Goal: Information Seeking & Learning: Compare options

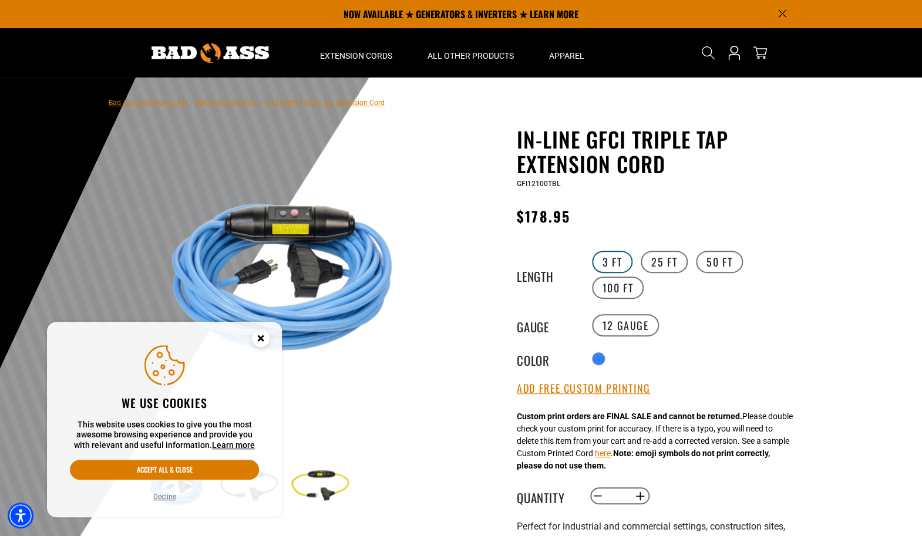
click at [603, 269] on label "3 FT" at bounding box center [612, 262] width 41 height 22
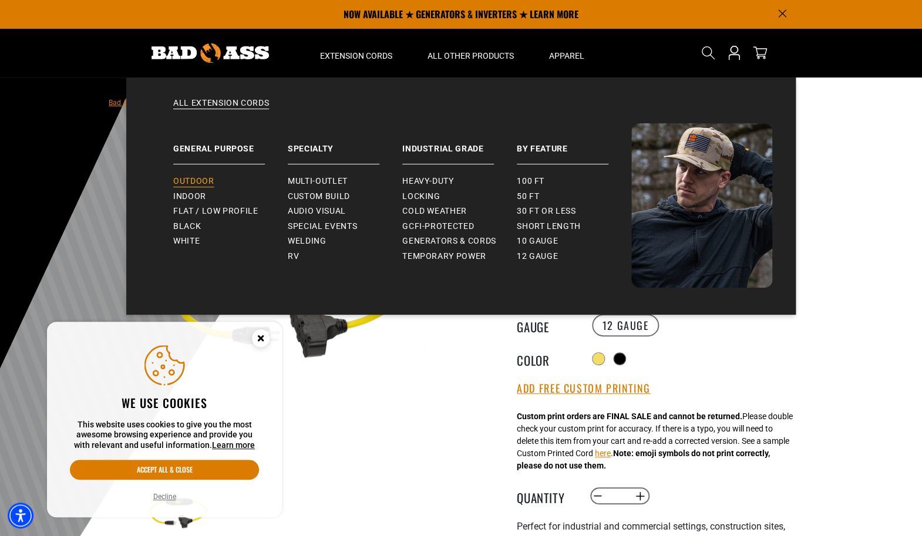
click at [196, 180] on span "Outdoor" at bounding box center [193, 181] width 41 height 11
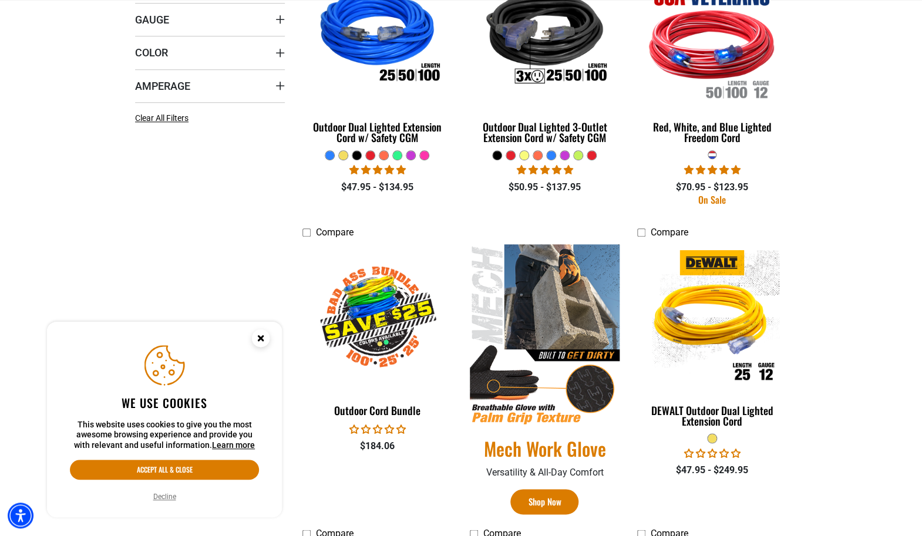
scroll to position [418, 0]
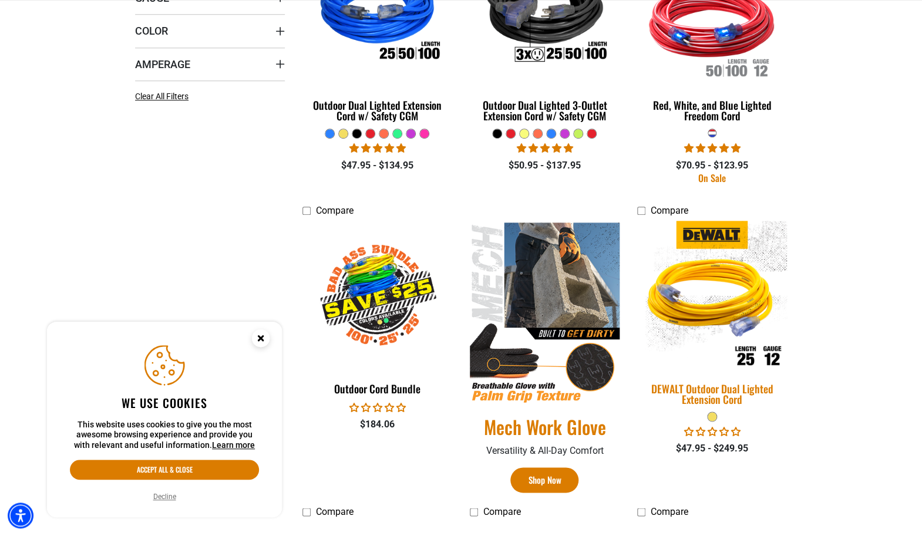
click at [708, 385] on div "DEWALT Outdoor Dual Lighted Extension Cord" at bounding box center [712, 393] width 150 height 21
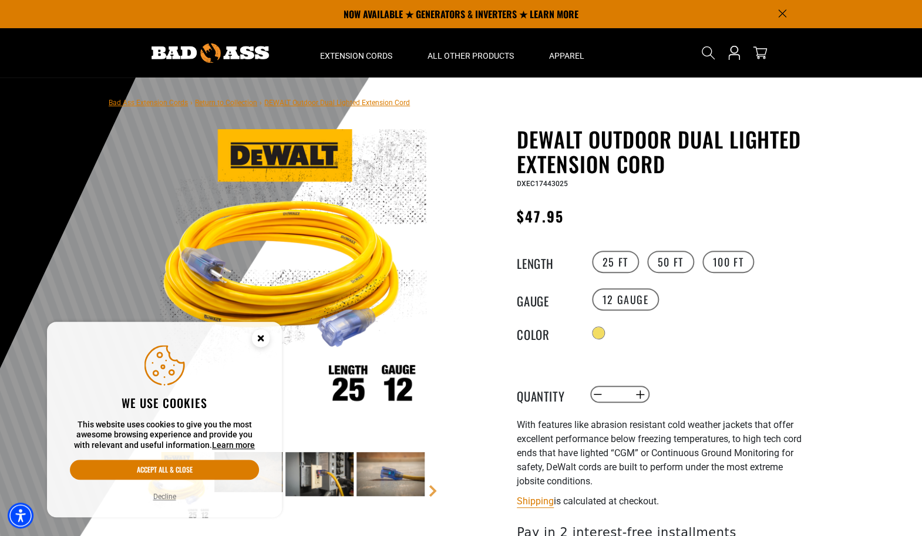
click at [308, 477] on img at bounding box center [319, 474] width 68 height 44
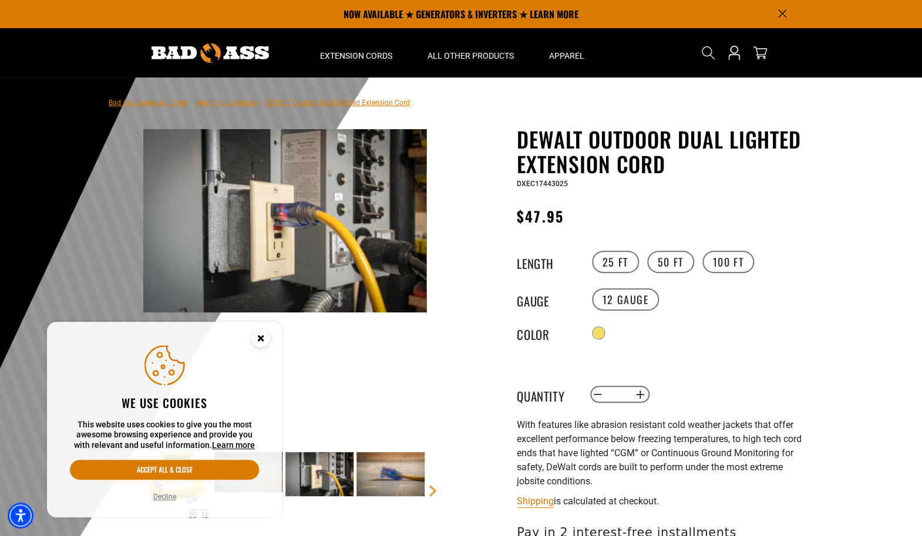
click at [261, 332] on circle "Close this option" at bounding box center [261, 338] width 18 height 18
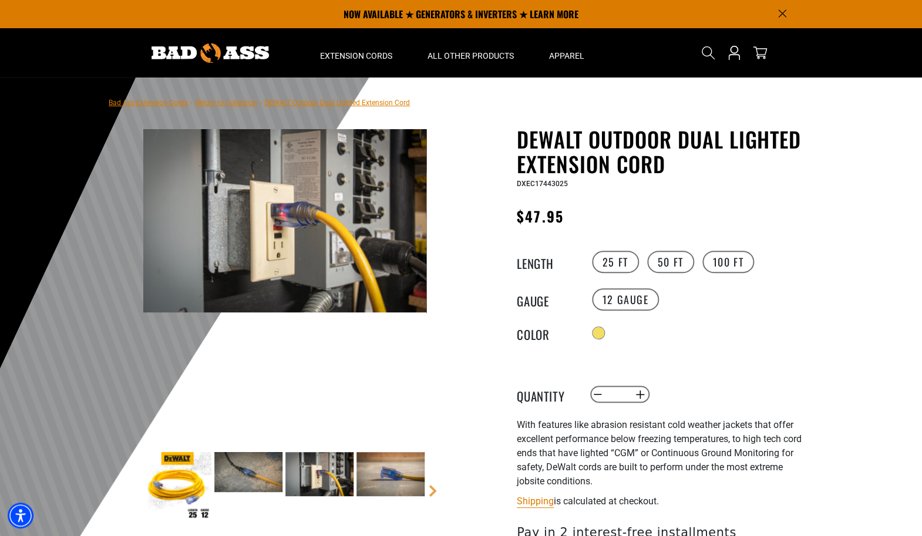
click at [390, 493] on img at bounding box center [390, 474] width 68 height 44
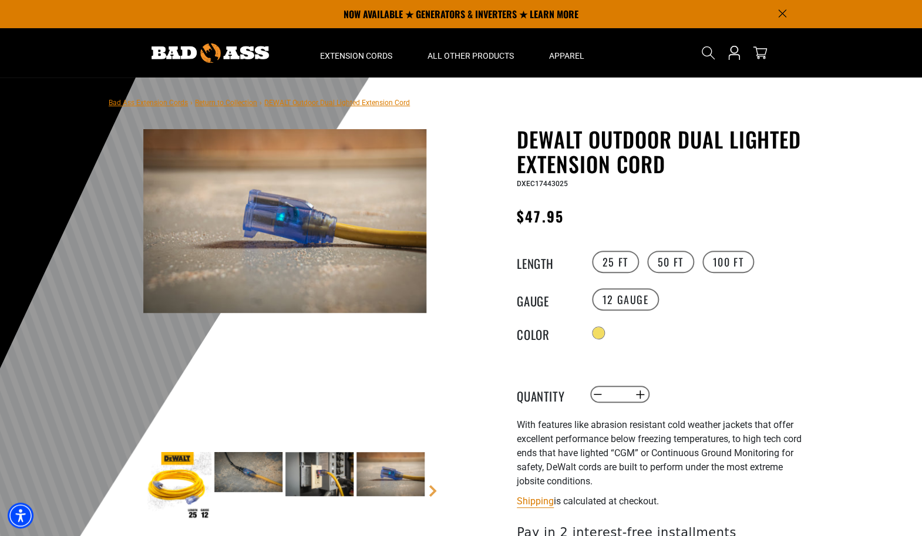
click at [254, 482] on img at bounding box center [248, 471] width 68 height 39
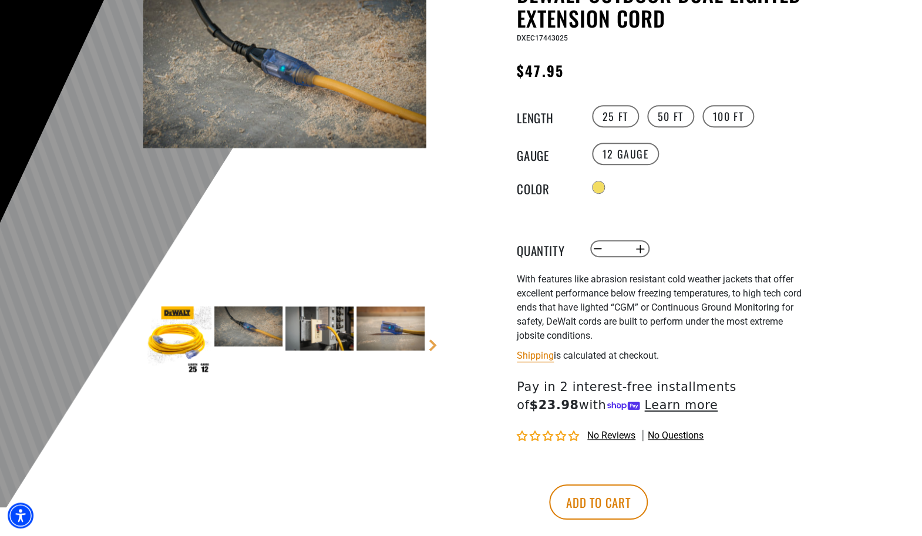
scroll to position [205, 0]
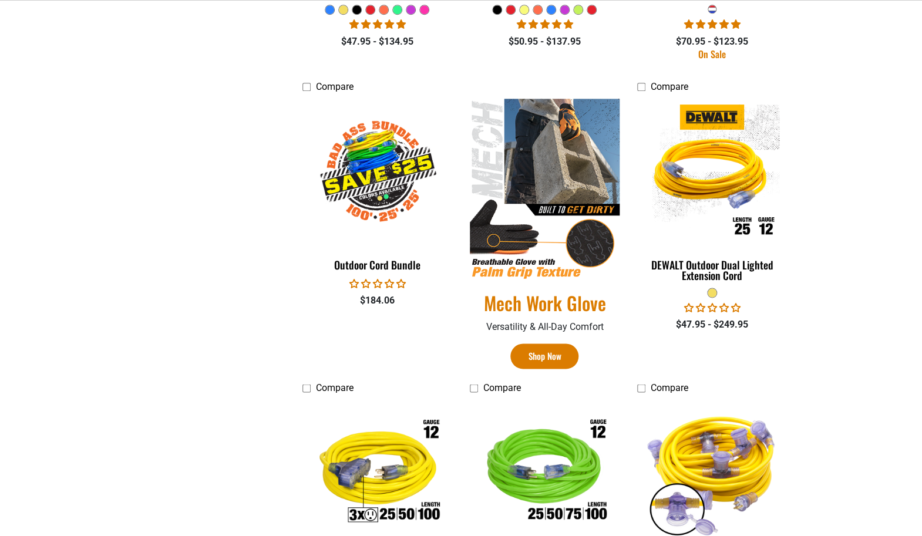
scroll to position [763, 0]
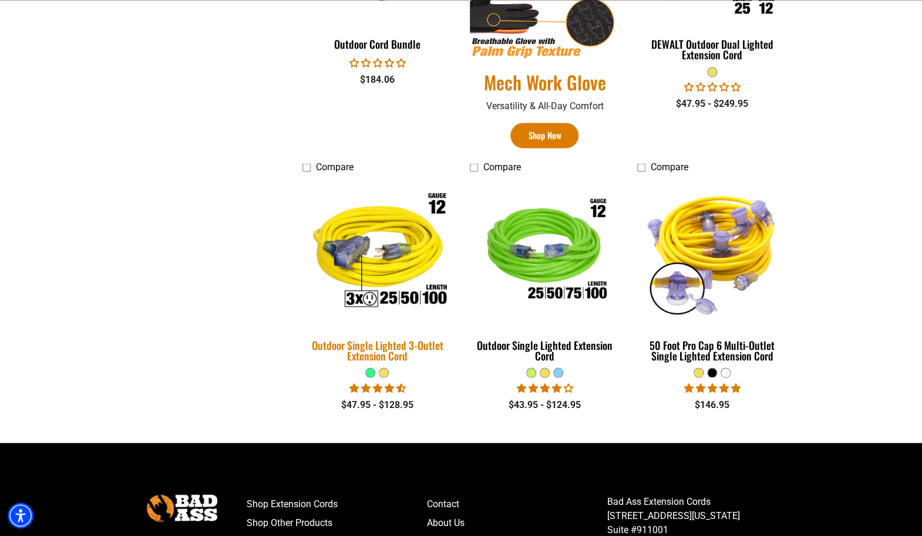
click at [379, 271] on img at bounding box center [377, 252] width 164 height 150
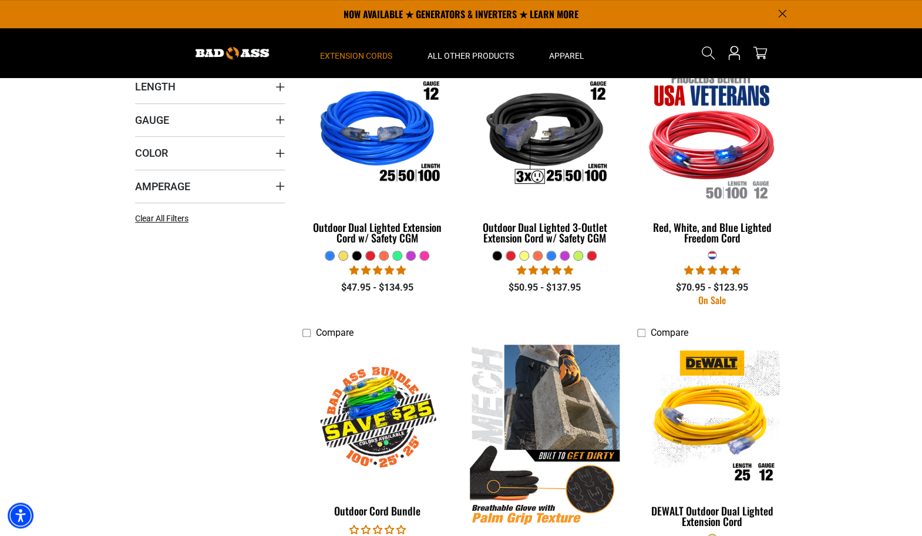
scroll to position [55, 0]
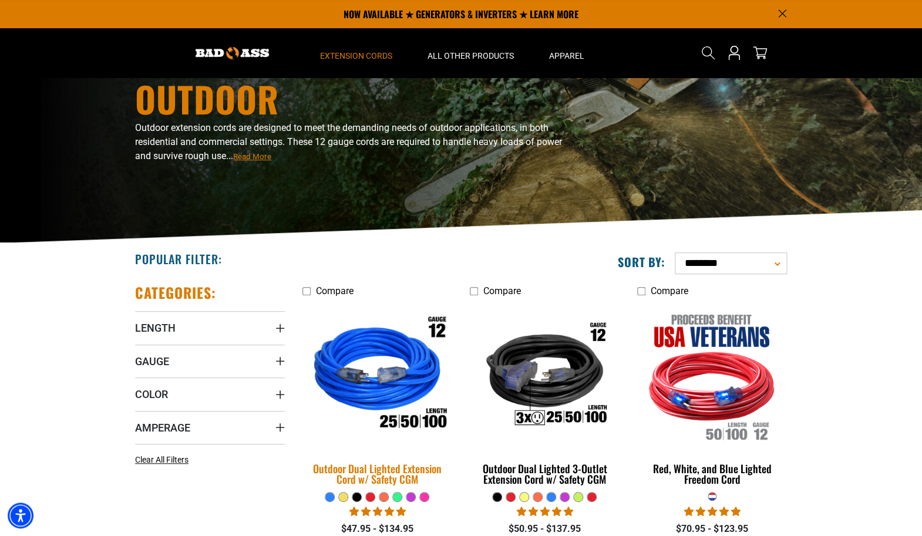
click at [383, 414] on img at bounding box center [377, 376] width 164 height 150
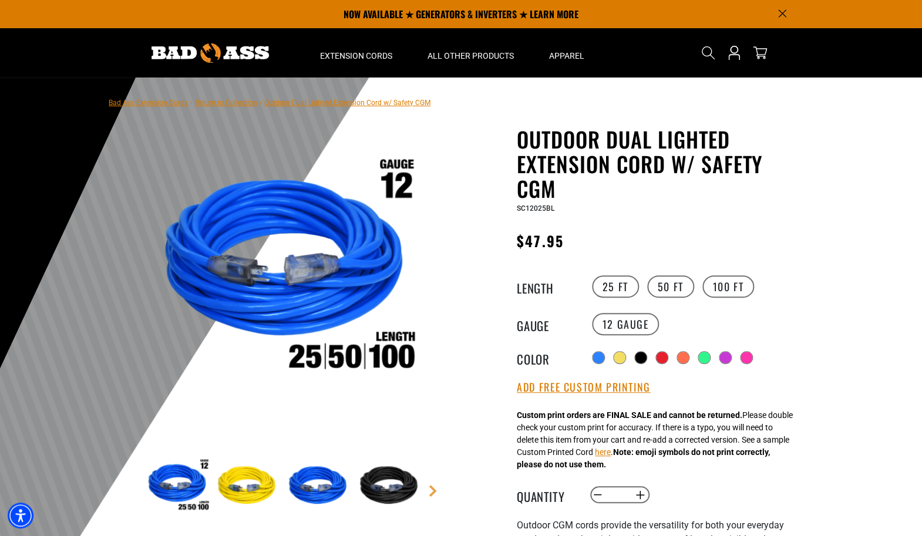
click at [237, 483] on img at bounding box center [248, 486] width 68 height 68
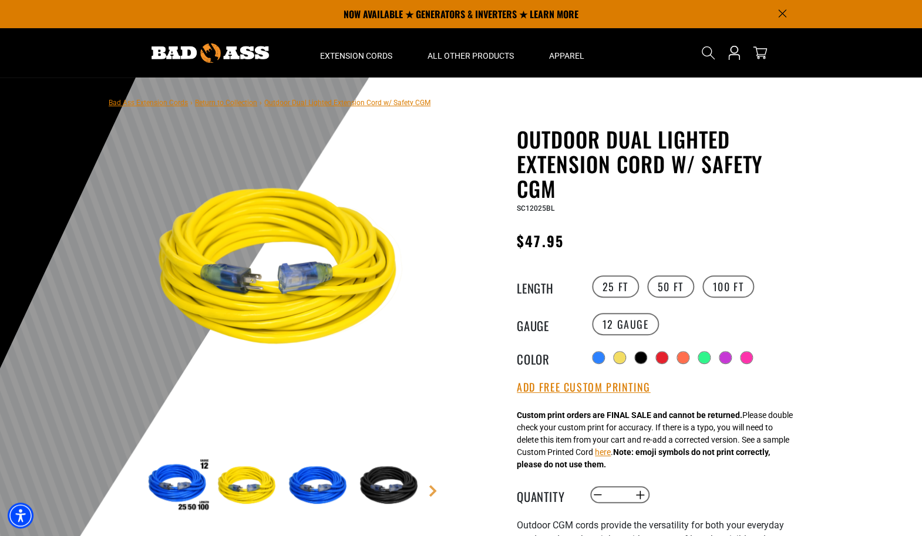
click at [335, 477] on img at bounding box center [319, 486] width 68 height 68
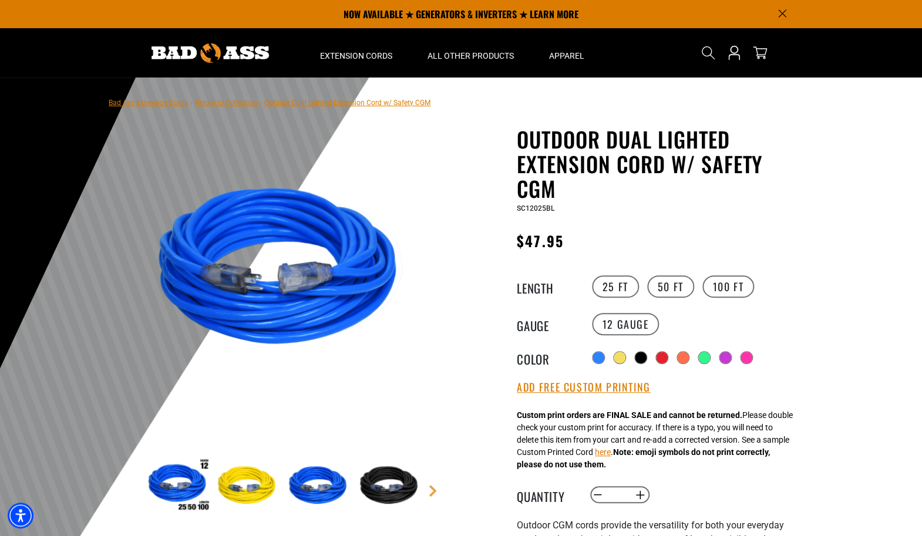
click at [380, 474] on img at bounding box center [390, 486] width 68 height 68
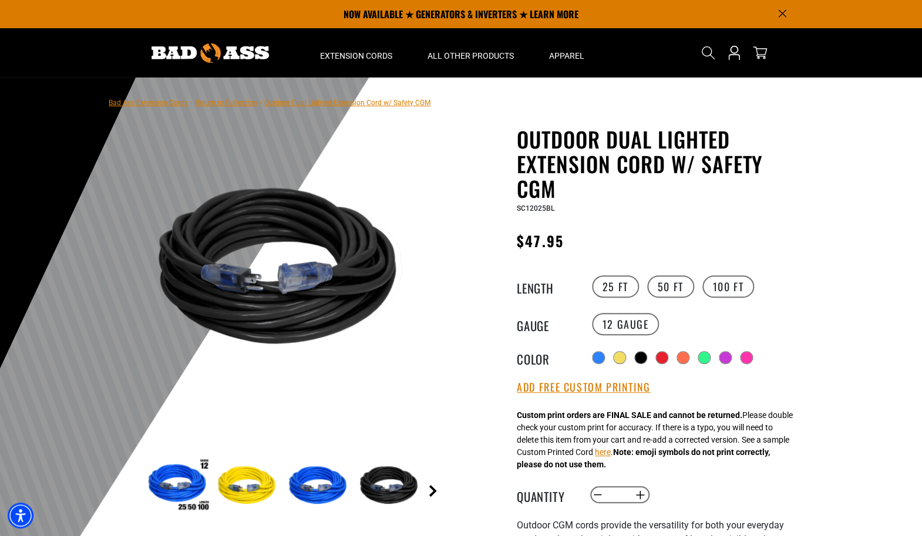
click at [435, 491] on link "Next" at bounding box center [433, 491] width 12 height 12
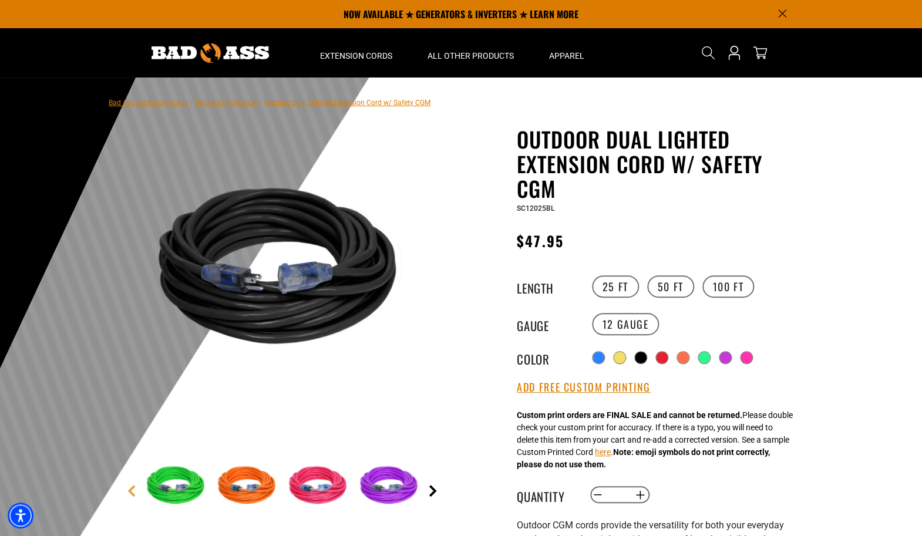
click at [435, 491] on link "Next" at bounding box center [433, 491] width 12 height 12
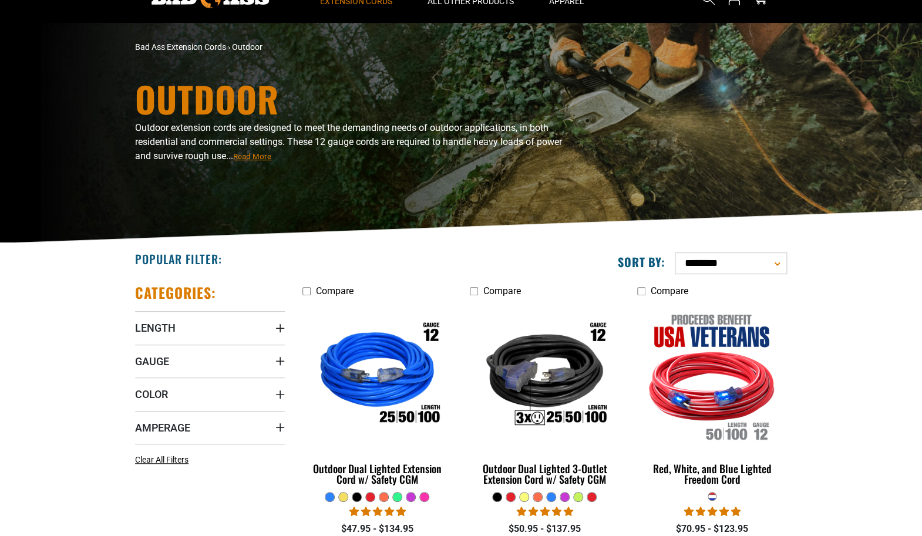
scroll to position [55, 0]
